Goal: Transaction & Acquisition: Obtain resource

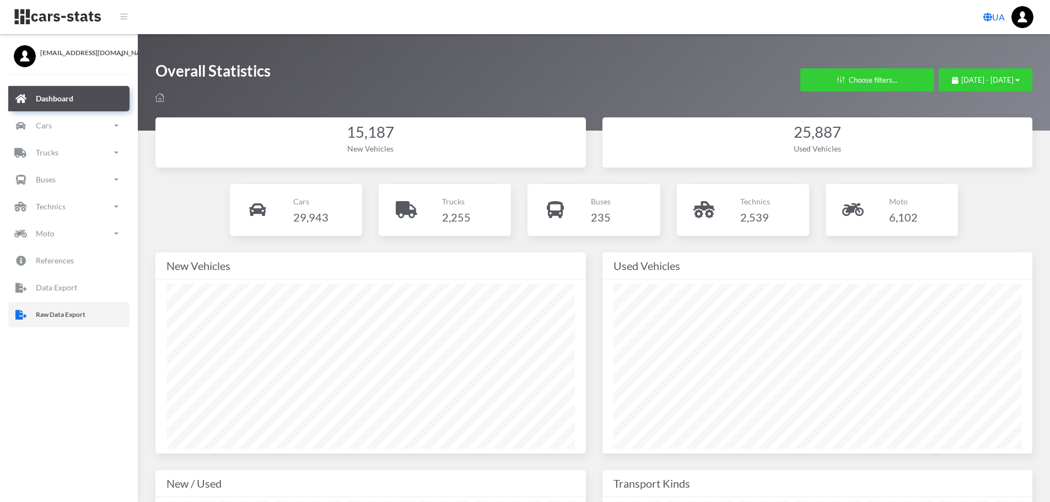
drag, startPoint x: 0, startPoint y: 0, endPoint x: 41, endPoint y: 315, distance: 317.4
click at [41, 315] on p "Raw Data Export" at bounding box center [61, 315] width 50 height 12
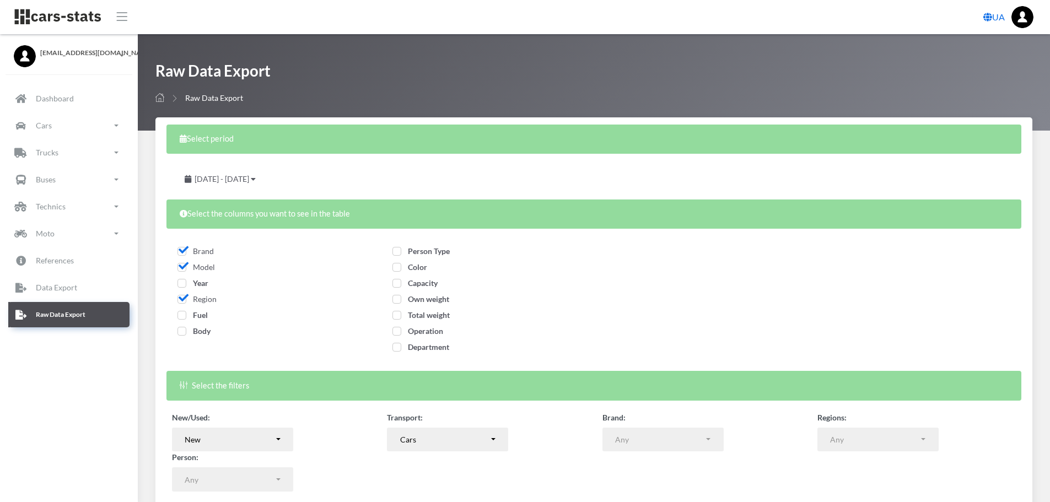
select select
click at [186, 283] on span "Year" at bounding box center [193, 282] width 31 height 9
checkbox input "true"
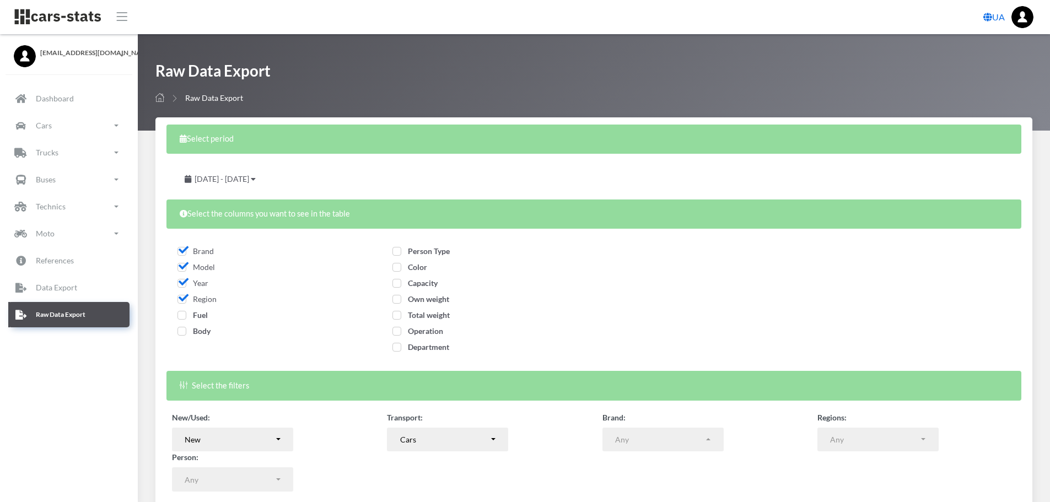
click at [184, 315] on span "Fuel" at bounding box center [193, 314] width 30 height 9
checkbox input "true"
click at [182, 336] on label "Body" at bounding box center [194, 331] width 33 height 12
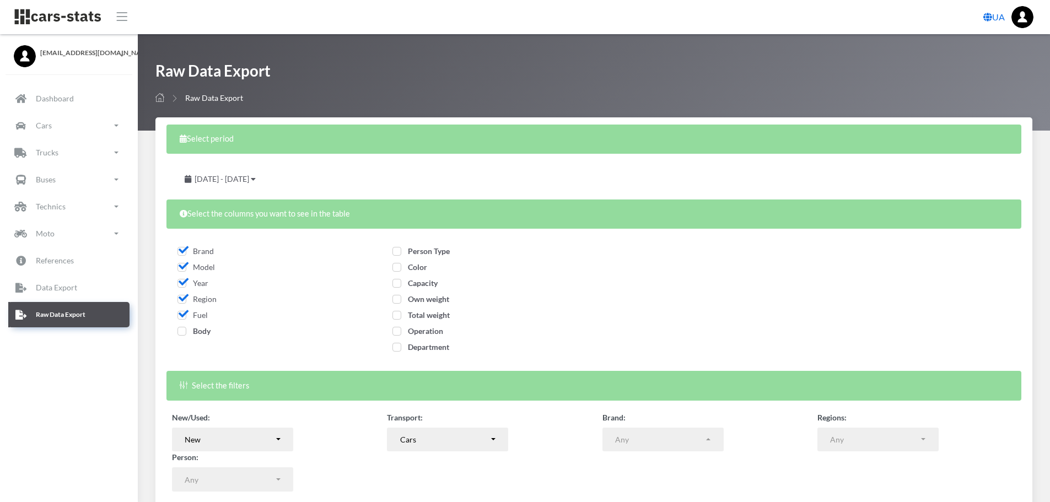
checkbox input "true"
click at [400, 251] on span "Person Type" at bounding box center [421, 250] width 57 height 9
checkbox input "true"
click at [399, 270] on span "Color" at bounding box center [410, 266] width 35 height 9
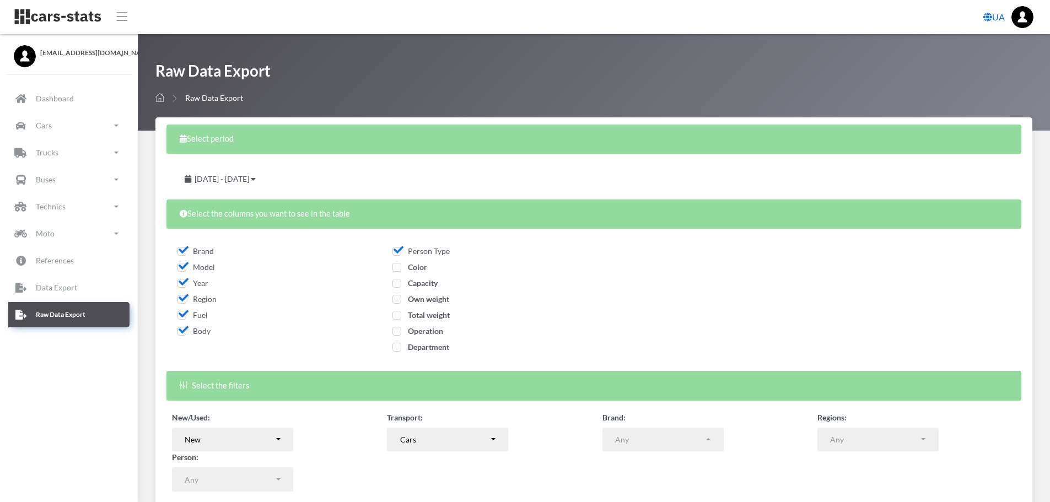
checkbox input "true"
drag, startPoint x: 396, startPoint y: 284, endPoint x: 393, endPoint y: 297, distance: 13.1
click at [394, 289] on div "Capacity" at bounding box center [486, 285] width 187 height 16
click at [397, 289] on label "Capacity" at bounding box center [415, 283] width 45 height 12
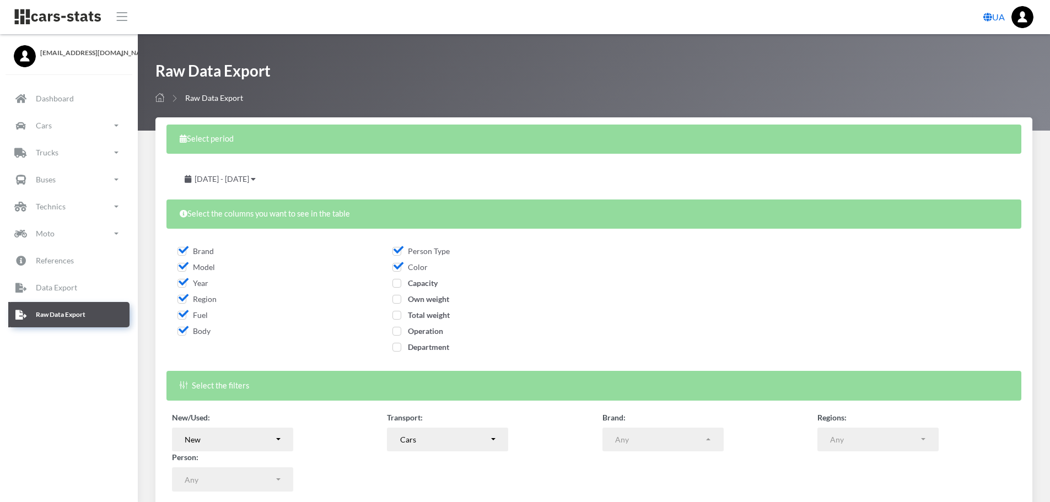
checkbox input "true"
click at [395, 300] on span "Own weight" at bounding box center [421, 298] width 57 height 9
checkbox input "true"
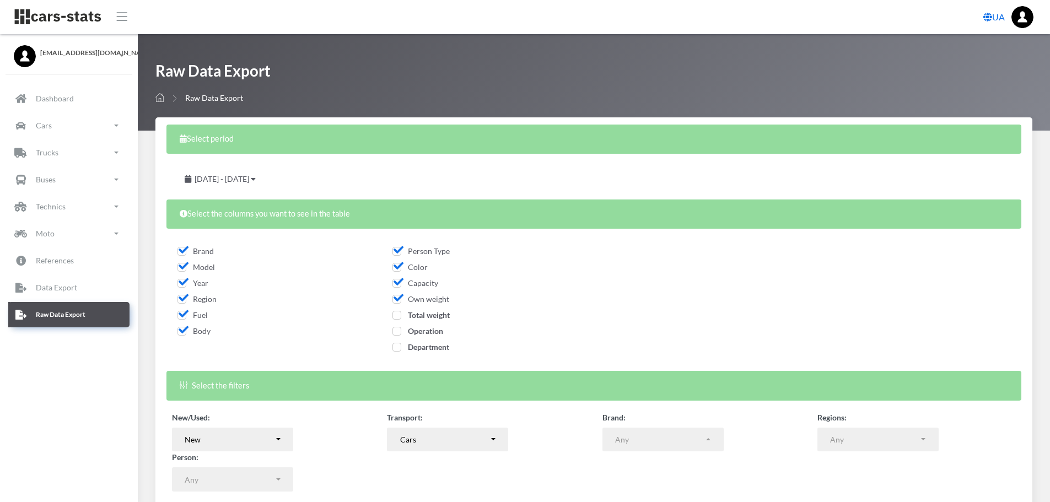
click at [395, 316] on span "Total weight" at bounding box center [421, 314] width 57 height 9
checkbox input "true"
click at [395, 334] on span "Operation" at bounding box center [418, 330] width 51 height 9
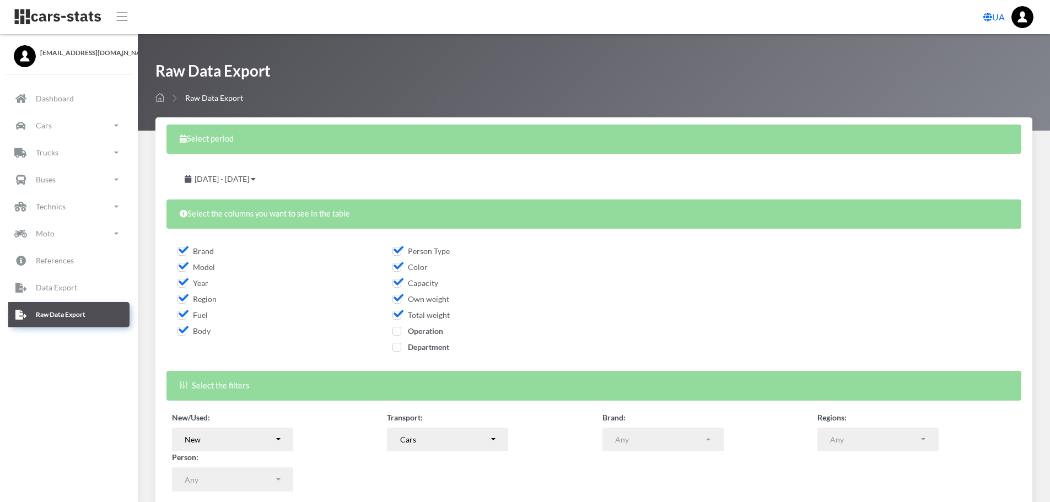
checkbox input "true"
click at [395, 348] on span "Department" at bounding box center [421, 346] width 57 height 9
checkbox input "true"
click at [269, 185] on div "July 28, 2025 - August 27, 2025" at bounding box center [220, 179] width 97 height 24
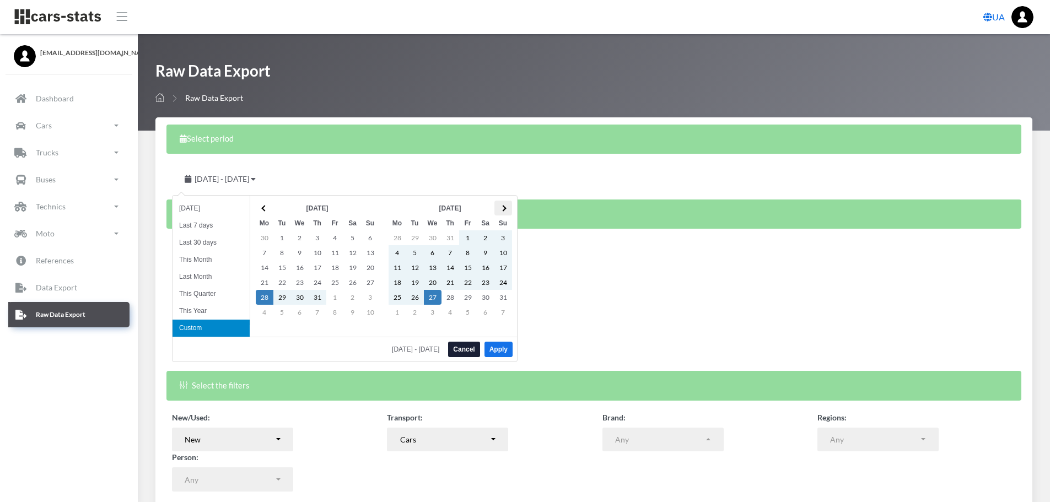
click at [500, 211] on th at bounding box center [504, 208] width 18 height 15
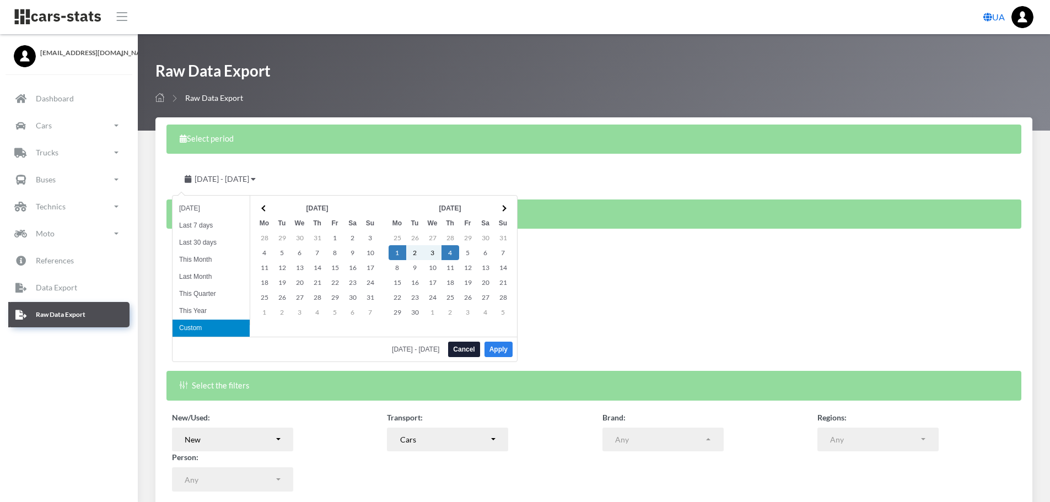
click at [494, 350] on button "Apply" at bounding box center [499, 349] width 28 height 15
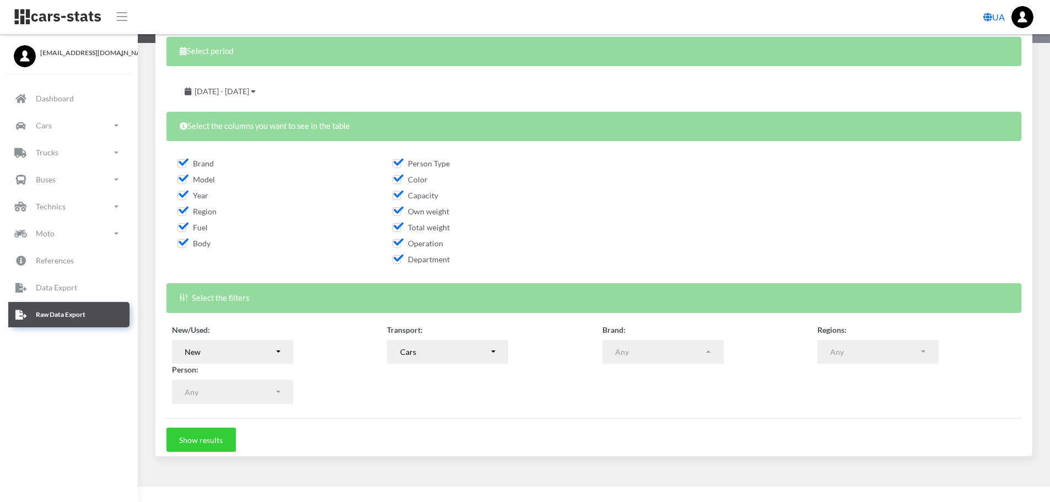
scroll to position [89, 0]
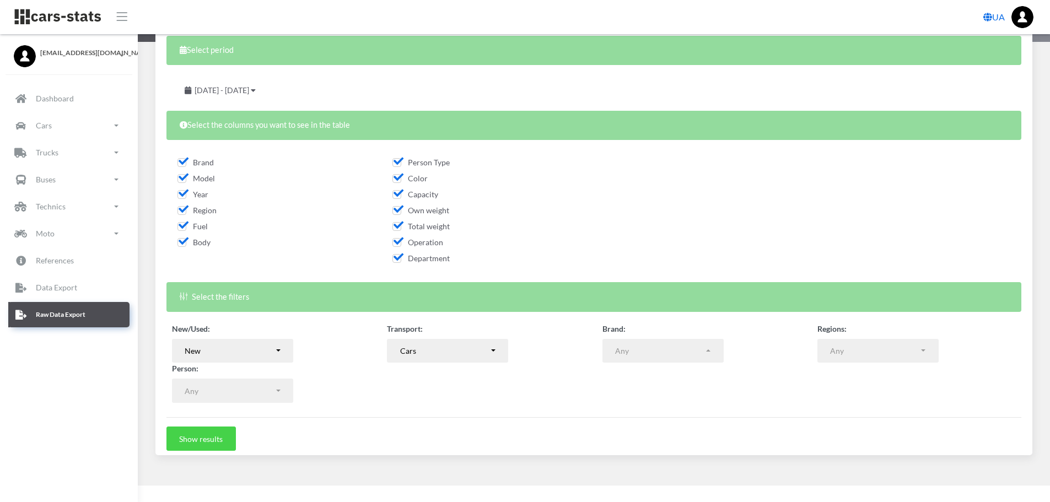
click at [194, 439] on button "Show results" at bounding box center [200, 439] width 69 height 24
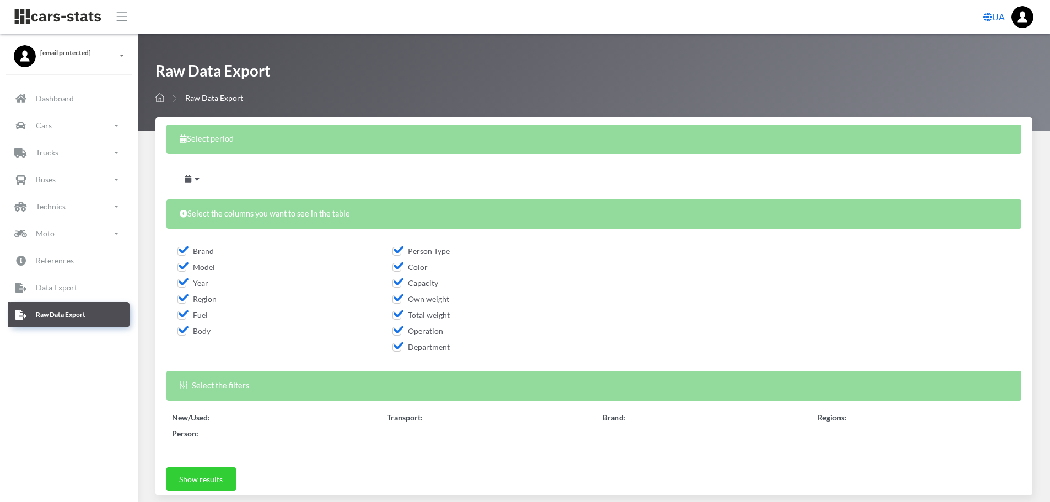
select select
select select "50"
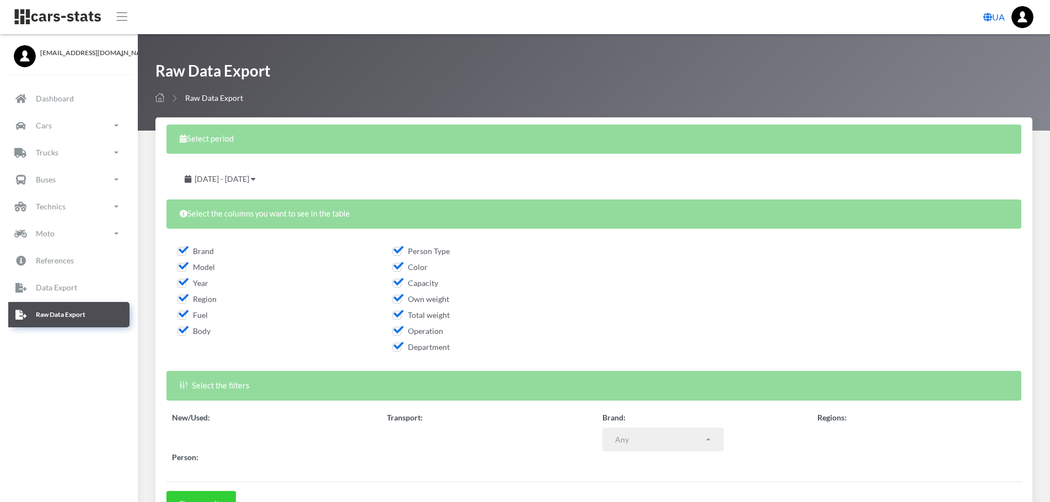
scroll to position [8, 8]
select select
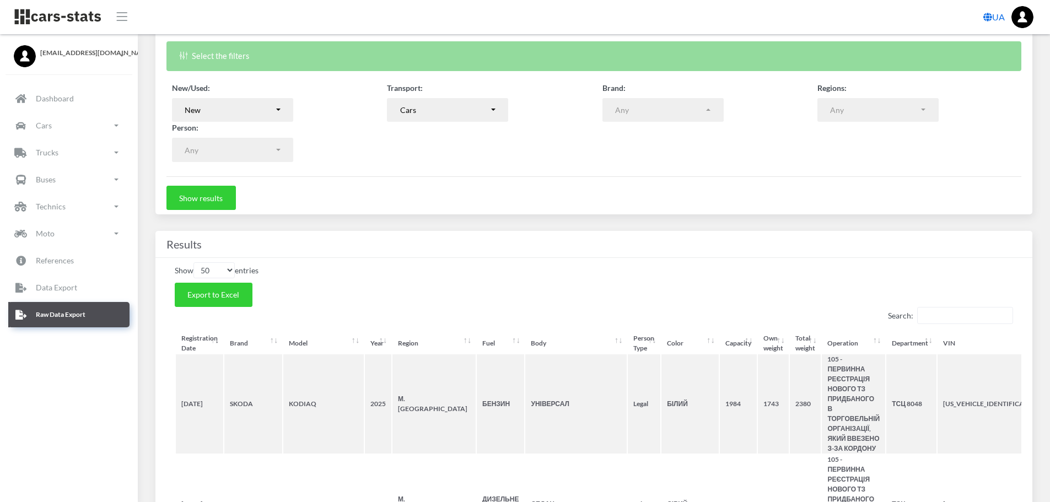
scroll to position [331, 0]
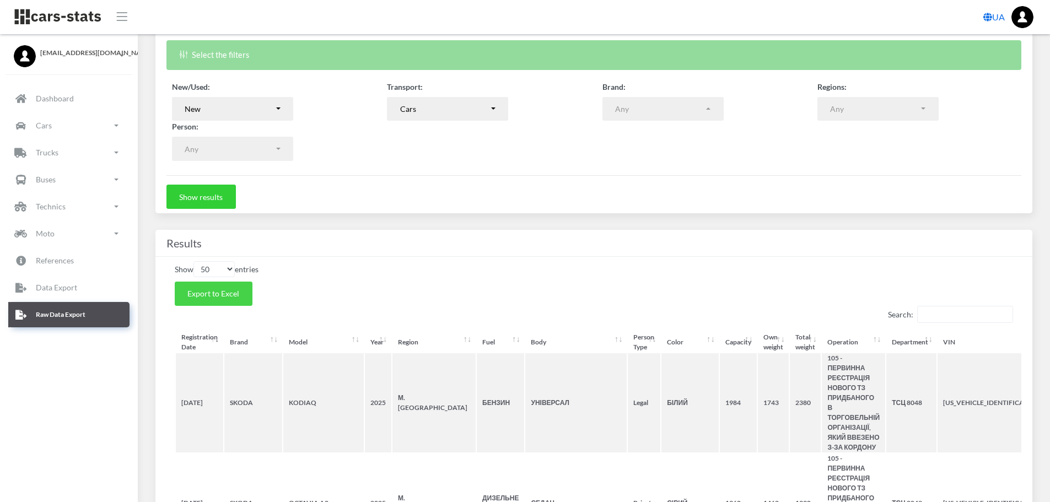
click at [234, 296] on span "Export to Excel" at bounding box center [213, 293] width 52 height 9
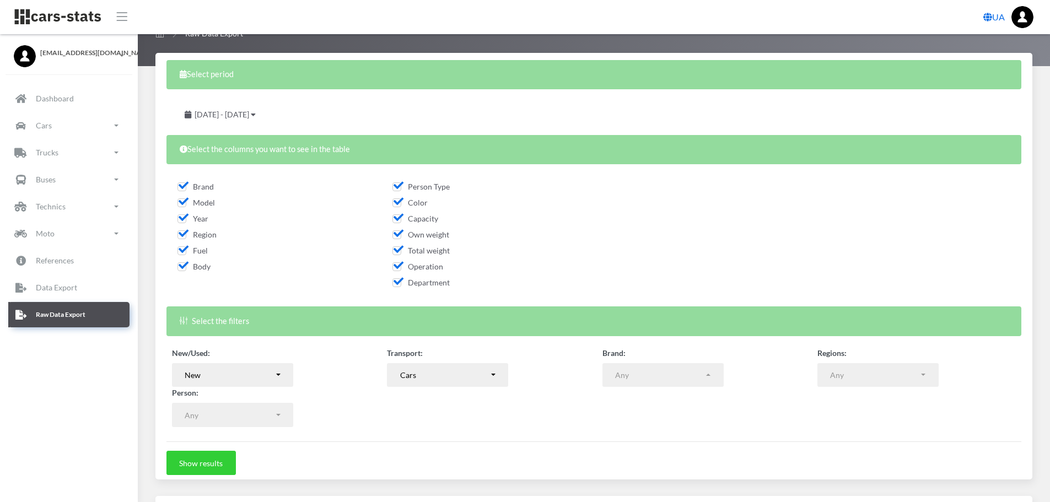
scroll to position [0, 0]
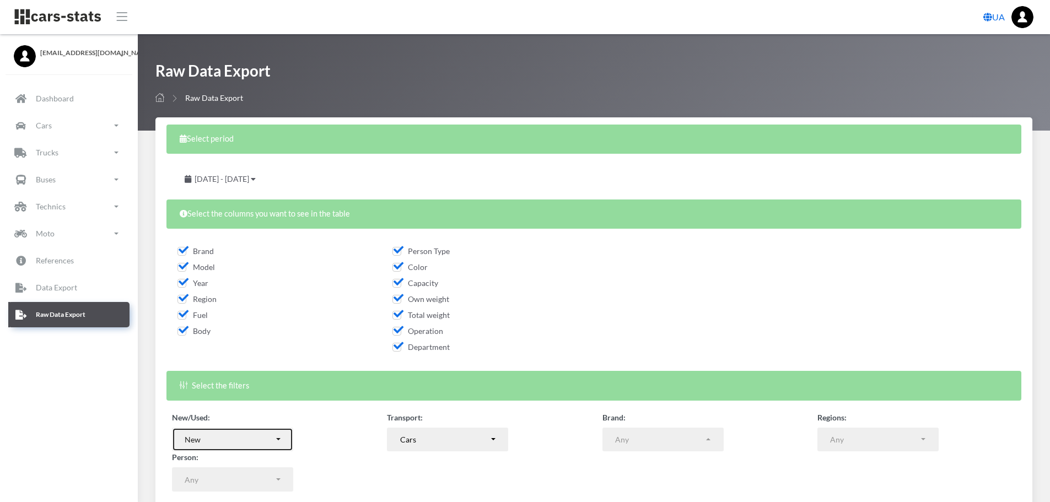
click at [280, 431] on button "New" at bounding box center [232, 440] width 121 height 24
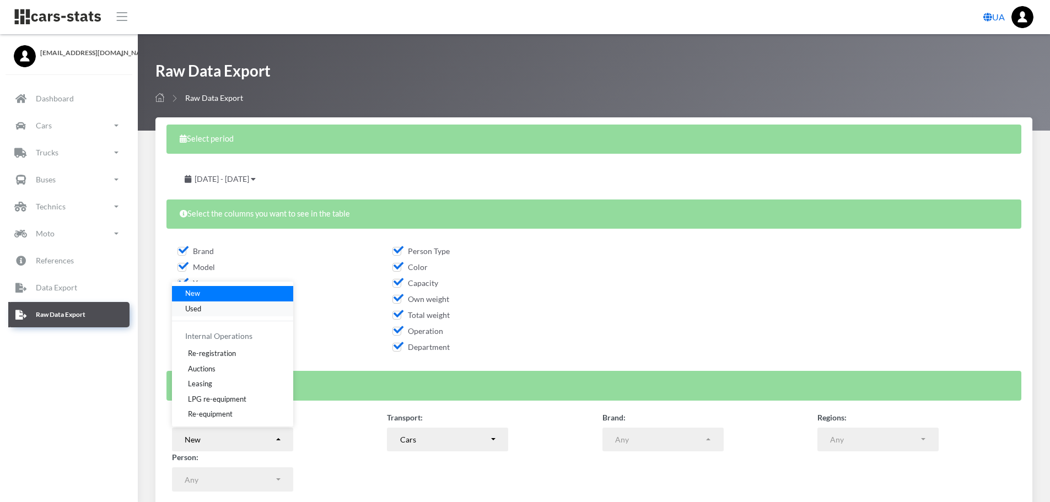
click at [198, 305] on span "Used" at bounding box center [193, 308] width 16 height 11
select select "used-import"
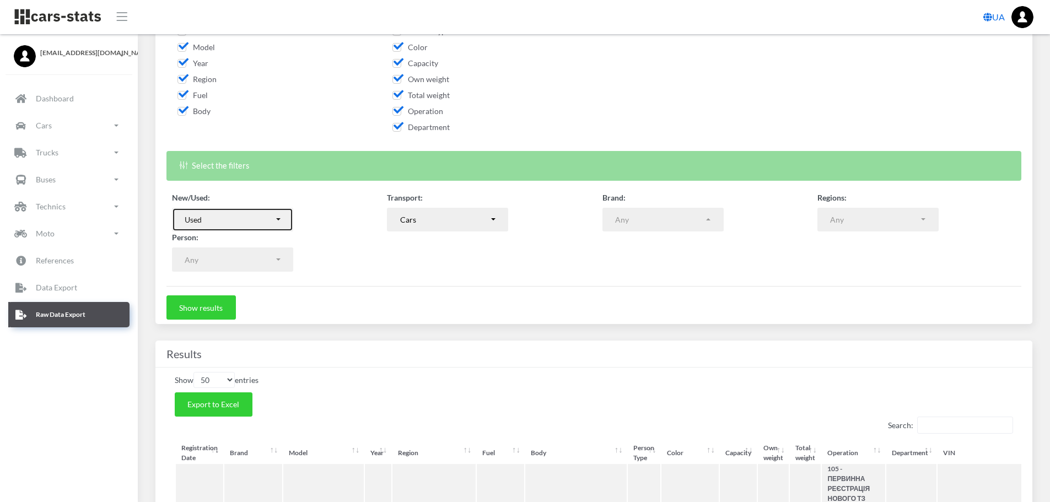
scroll to position [221, 0]
click at [219, 301] on button "Show results" at bounding box center [200, 307] width 69 height 24
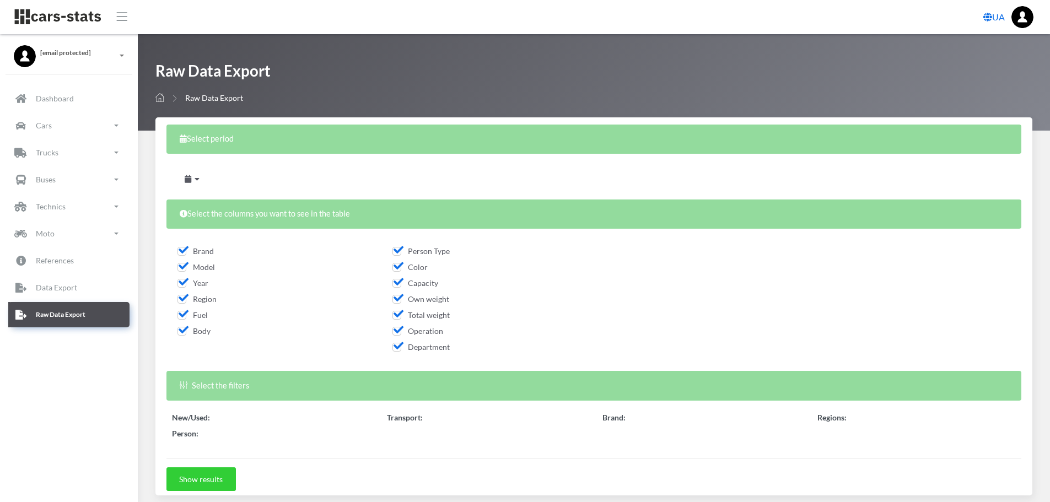
select select
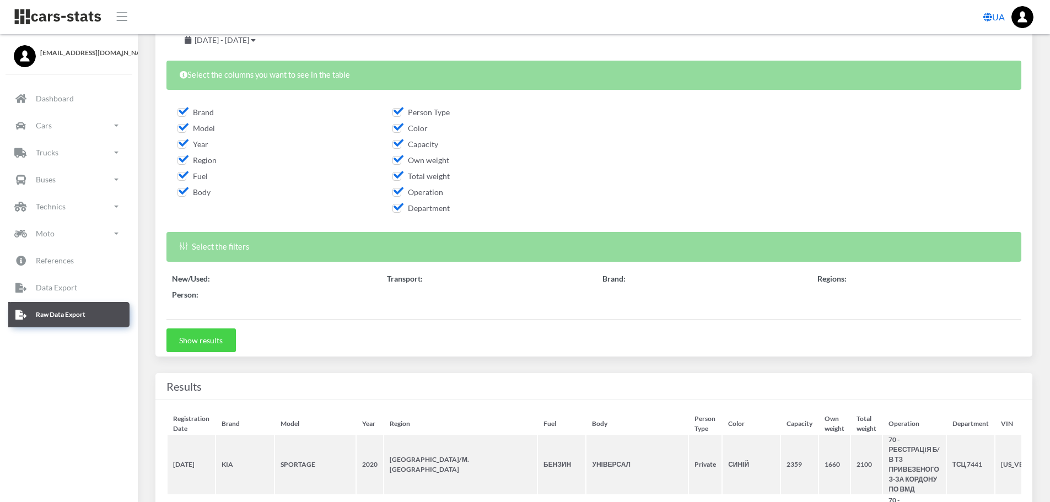
scroll to position [221, 0]
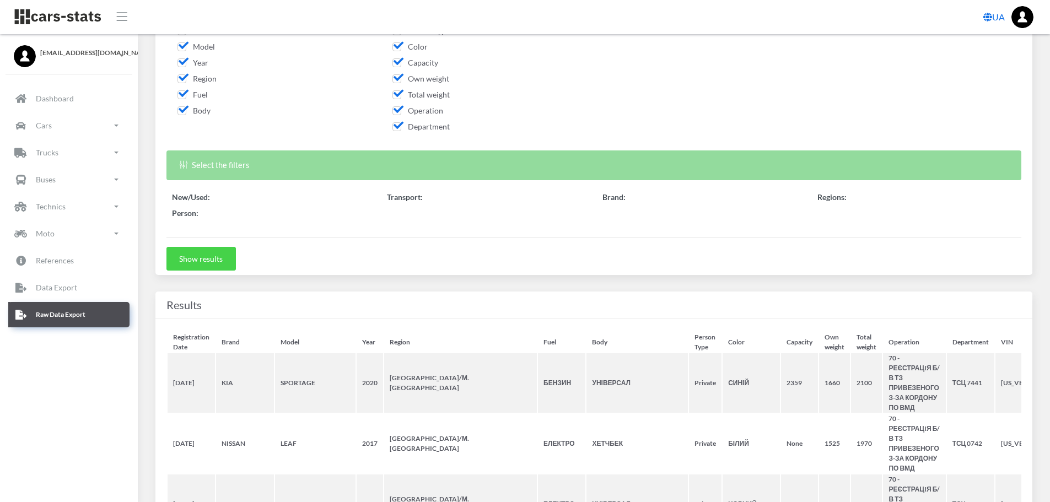
select select "50"
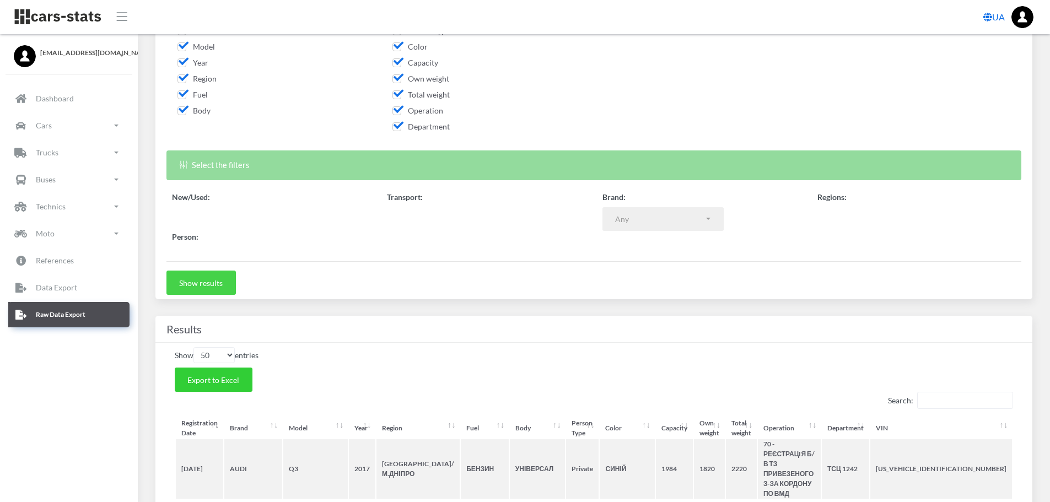
select select
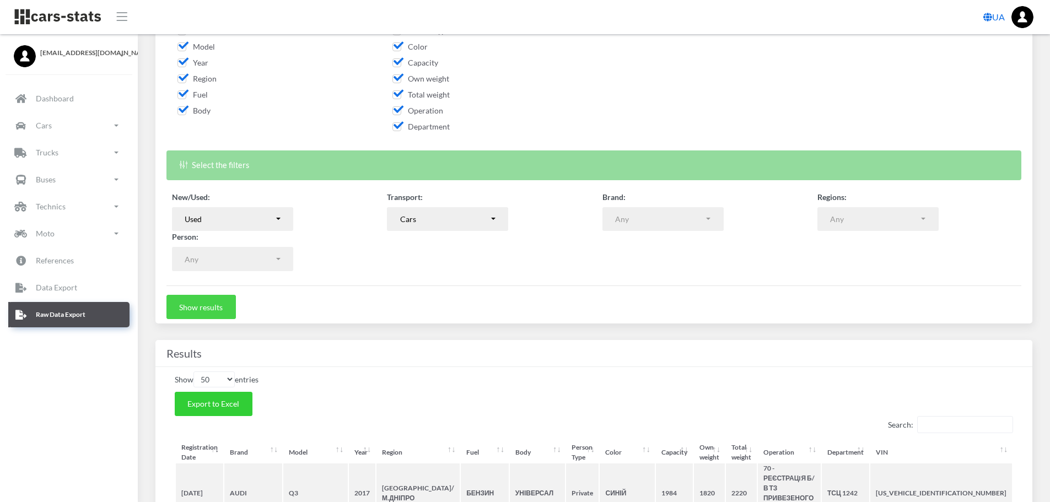
scroll to position [8, 8]
drag, startPoint x: 235, startPoint y: 404, endPoint x: 1046, endPoint y: 99, distance: 866.2
click at [235, 404] on span "Export to Excel" at bounding box center [213, 403] width 52 height 9
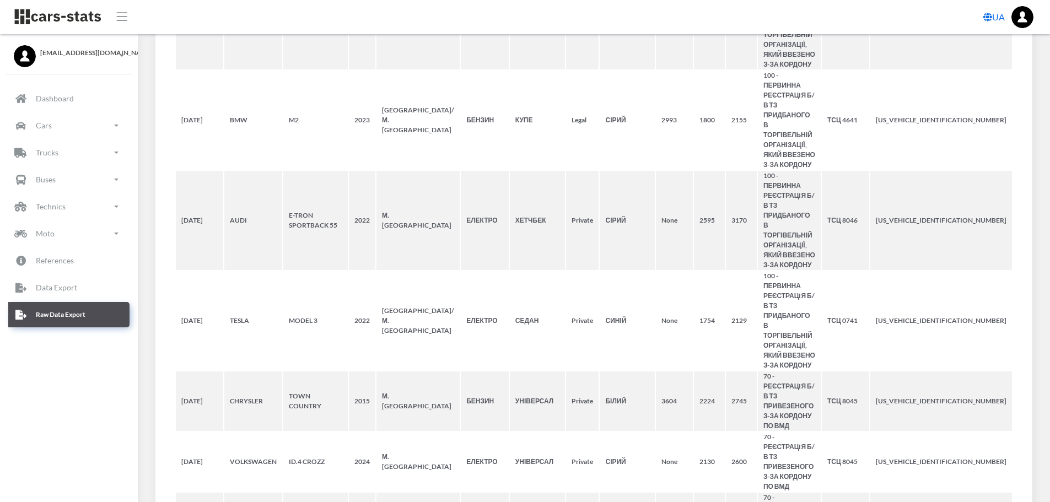
scroll to position [3700, 0]
